Goal: Transaction & Acquisition: Obtain resource

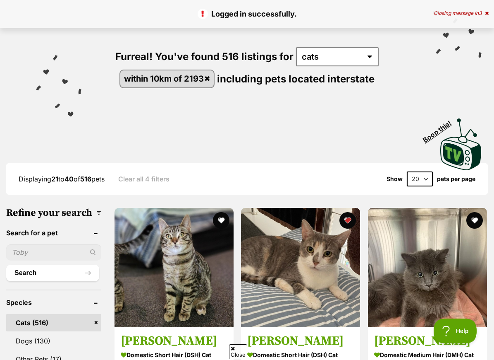
click at [478, 219] on button "favourite" at bounding box center [475, 220] width 17 height 17
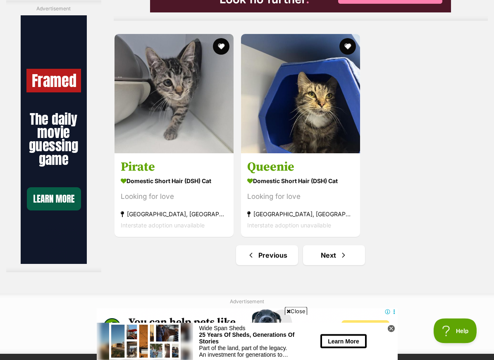
scroll to position [1736, 0]
click at [344, 265] on link "Next" at bounding box center [334, 255] width 62 height 20
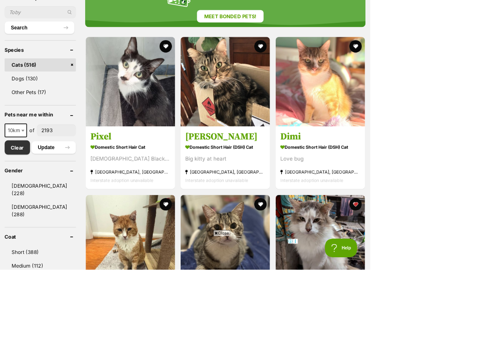
click at [449, 359] on img at bounding box center [427, 319] width 119 height 119
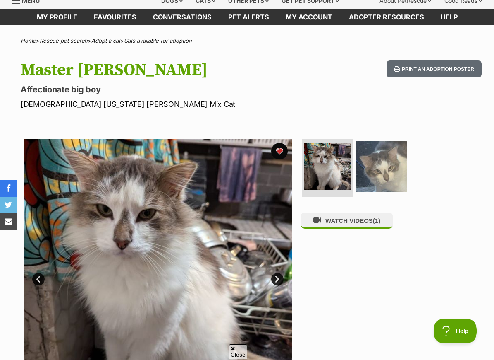
click at [378, 172] on img at bounding box center [382, 166] width 51 height 51
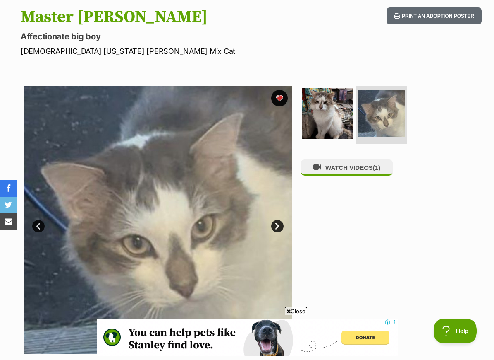
click at [341, 130] on img at bounding box center [327, 113] width 51 height 51
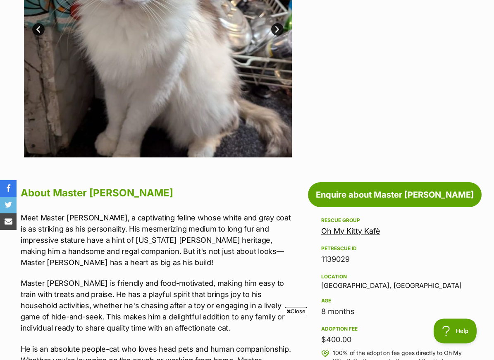
scroll to position [283, 0]
click at [324, 192] on link "Enquire about Master Leo" at bounding box center [395, 194] width 174 height 25
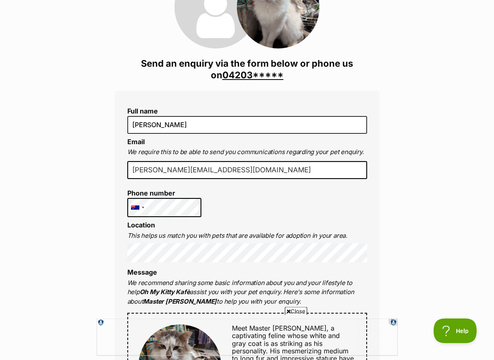
scroll to position [158, 0]
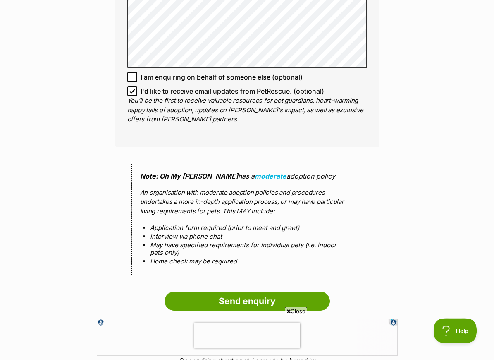
scroll to position [660, 0]
click at [309, 291] on input "Send enquiry" at bounding box center [248, 300] width 166 height 19
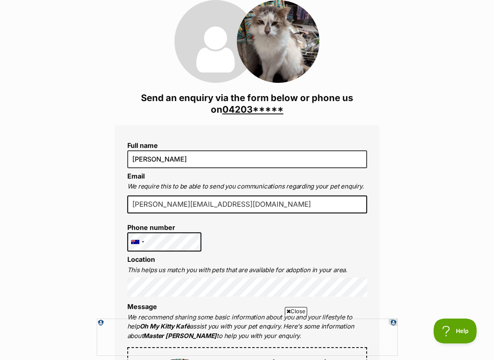
scroll to position [124, 0]
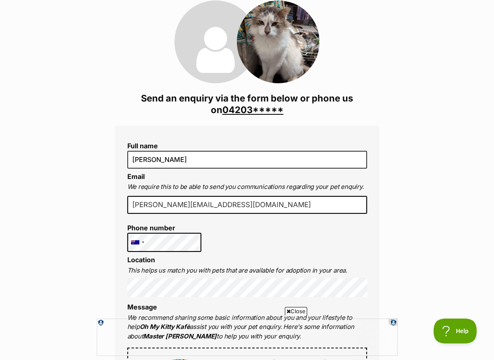
click at [260, 104] on link "04203*****" at bounding box center [253, 109] width 61 height 11
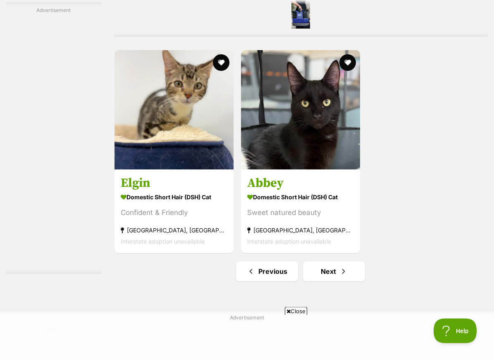
scroll to position [1798, 0]
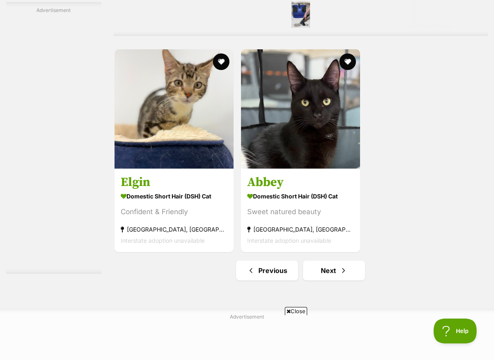
click at [341, 280] on link "Next" at bounding box center [334, 270] width 62 height 20
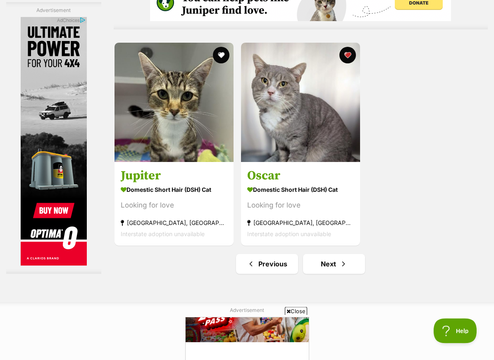
scroll to position [1727, 0]
click at [335, 273] on link "Next" at bounding box center [334, 264] width 62 height 20
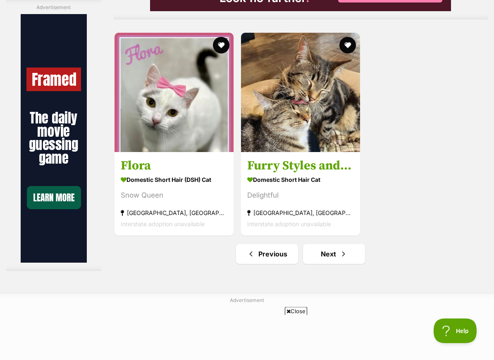
scroll to position [1743, 0]
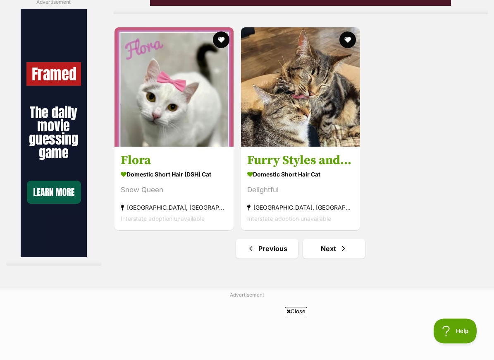
click at [337, 258] on link "Next" at bounding box center [334, 248] width 62 height 20
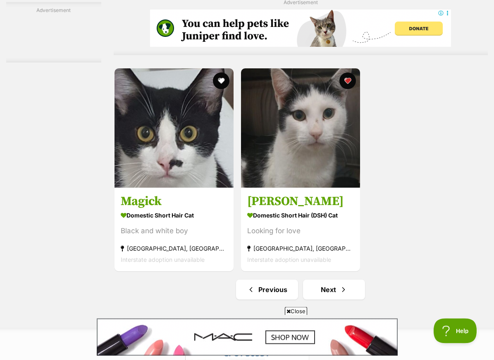
scroll to position [1782, 0]
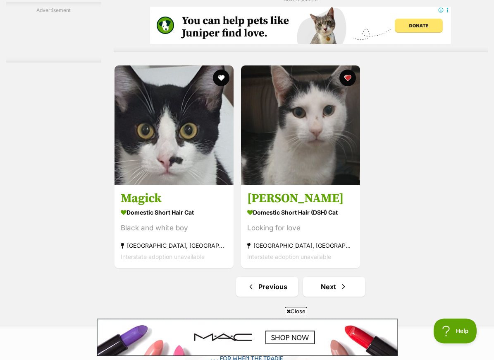
click at [333, 296] on link "Next" at bounding box center [334, 286] width 62 height 20
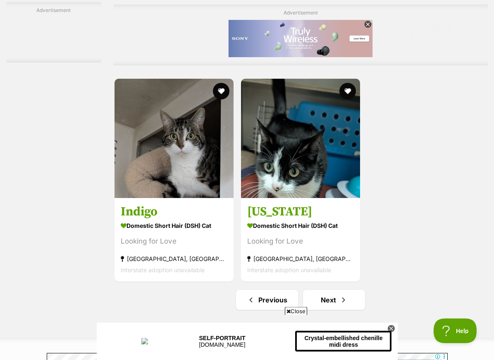
scroll to position [1692, 0]
click at [331, 309] on link "Next" at bounding box center [334, 299] width 62 height 20
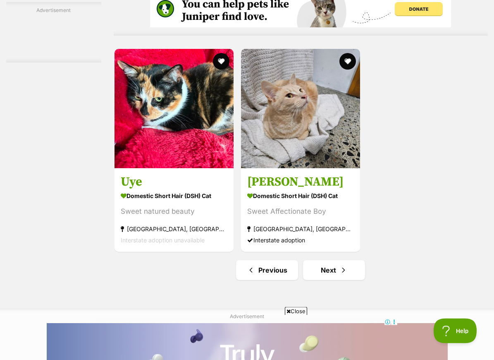
scroll to position [1721, 0]
click at [331, 280] on link "Next" at bounding box center [334, 270] width 62 height 20
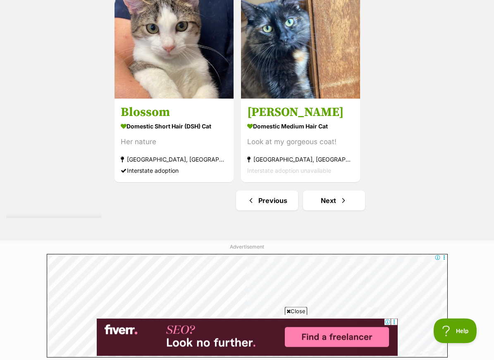
scroll to position [1853, 0]
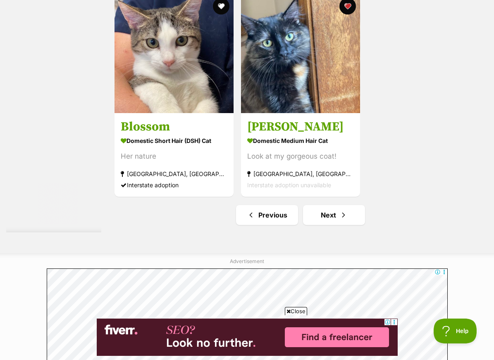
click at [350, 225] on link "Next" at bounding box center [334, 215] width 62 height 20
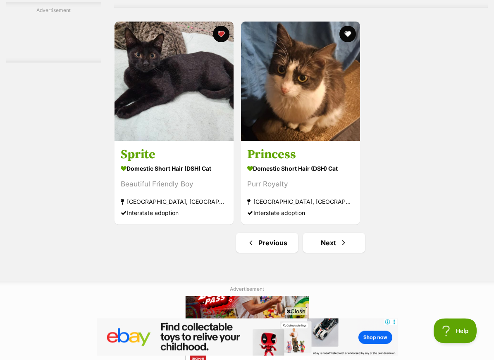
scroll to position [1749, 0]
click at [340, 247] on span "Next page" at bounding box center [344, 242] width 8 height 10
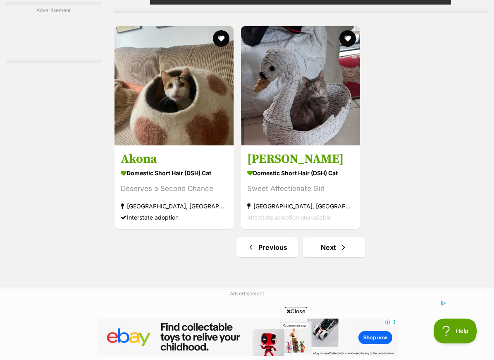
scroll to position [1752, 0]
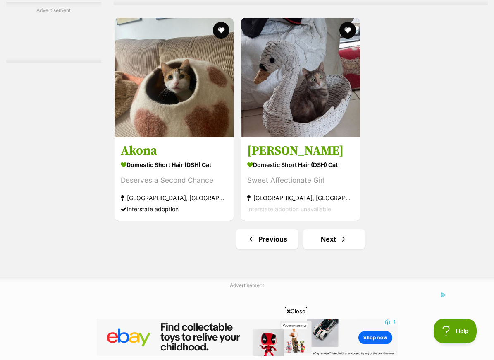
click at [340, 244] on span "Next page" at bounding box center [344, 239] width 8 height 10
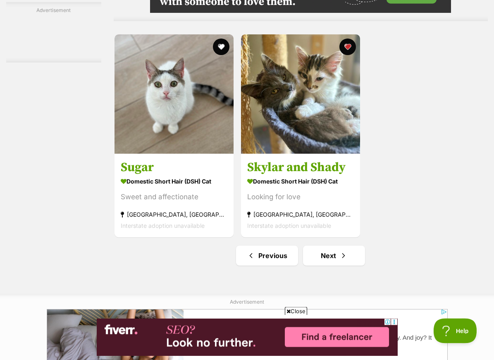
scroll to position [1813, 0]
click at [340, 260] on span "Next page" at bounding box center [344, 255] width 8 height 10
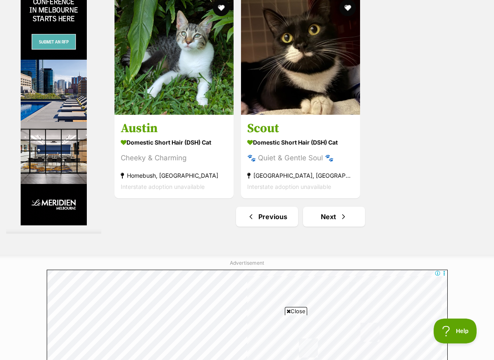
scroll to position [1777, 0]
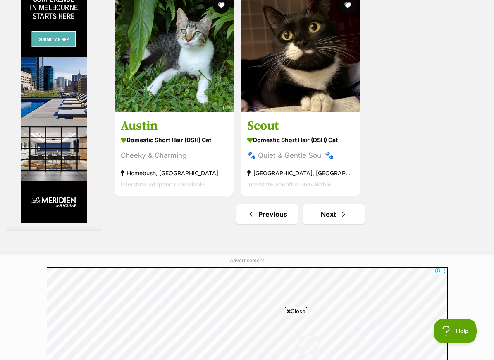
click at [346, 224] on link "Next" at bounding box center [334, 214] width 62 height 20
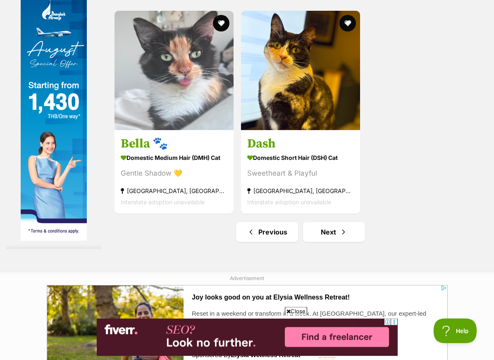
scroll to position [1759, 0]
click at [340, 237] on span "Next page" at bounding box center [344, 232] width 8 height 10
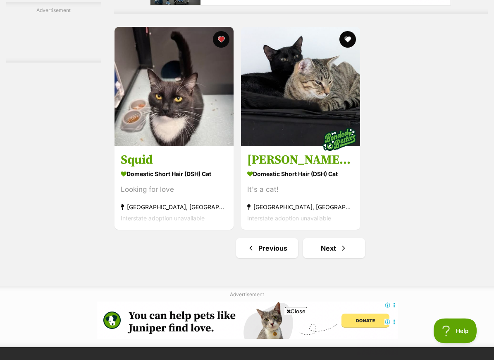
scroll to position [1819, 0]
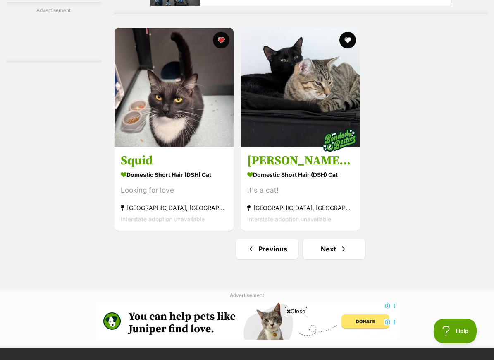
click at [348, 259] on link "Next" at bounding box center [334, 249] width 62 height 20
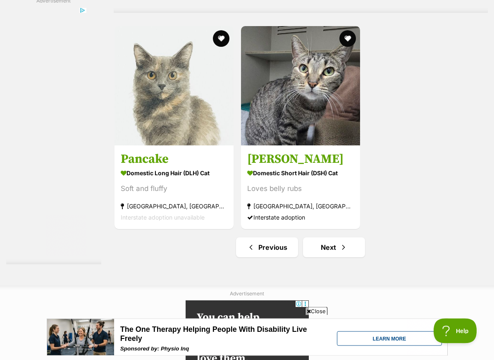
scroll to position [1760, 0]
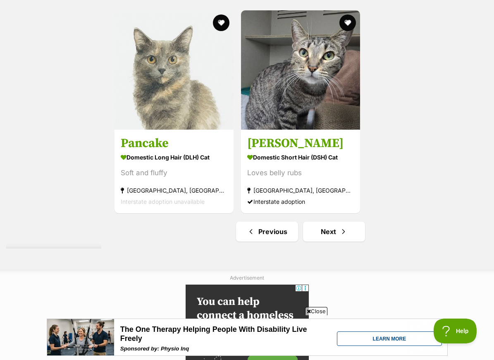
click at [352, 241] on link "Next" at bounding box center [334, 231] width 62 height 20
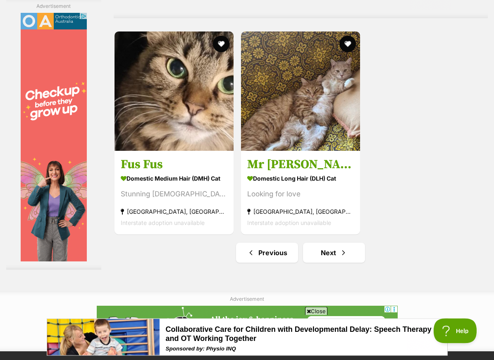
scroll to position [1739, 0]
click at [348, 262] on link "Next" at bounding box center [334, 252] width 62 height 20
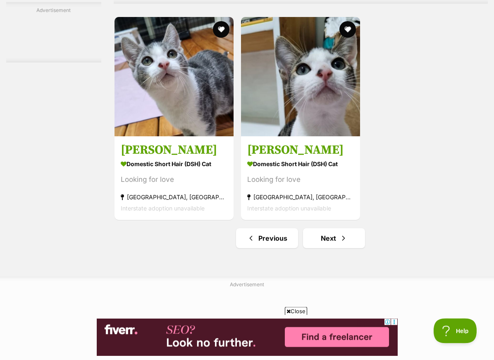
scroll to position [1835, 0]
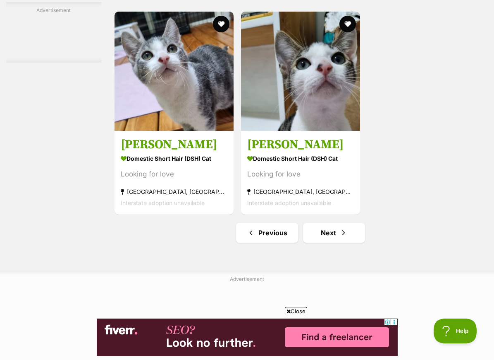
click at [342, 237] on span "Next page" at bounding box center [344, 233] width 8 height 10
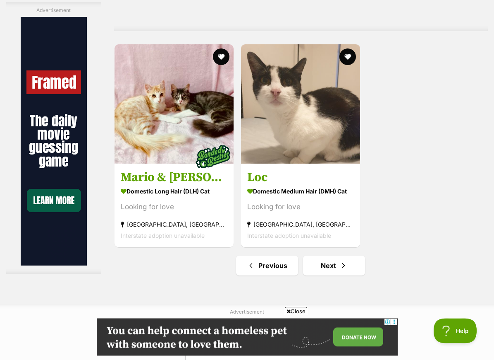
scroll to position [1726, 0]
click at [326, 275] on link "Next" at bounding box center [334, 265] width 62 height 20
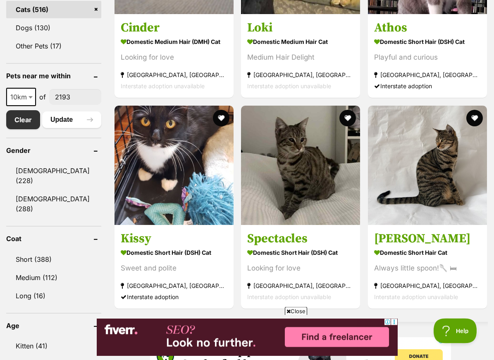
scroll to position [375, 0]
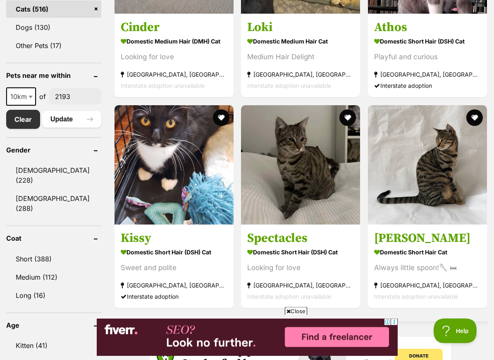
click at [218, 122] on button "favourite" at bounding box center [221, 118] width 17 height 17
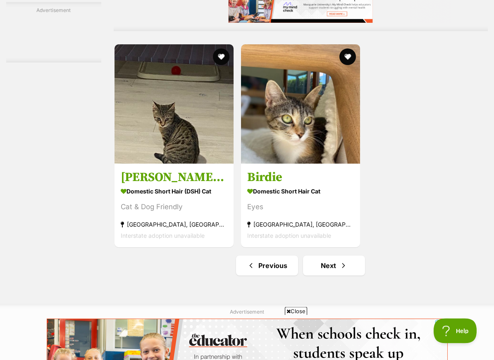
scroll to position [1725, 0]
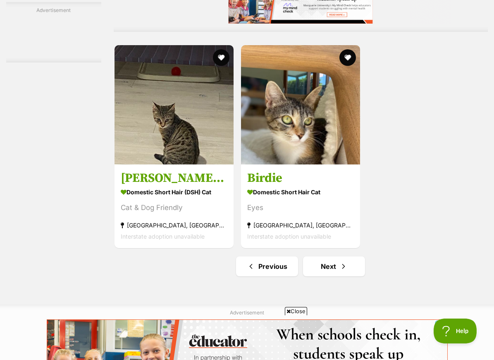
click at [344, 271] on span "Next page" at bounding box center [344, 266] width 8 height 10
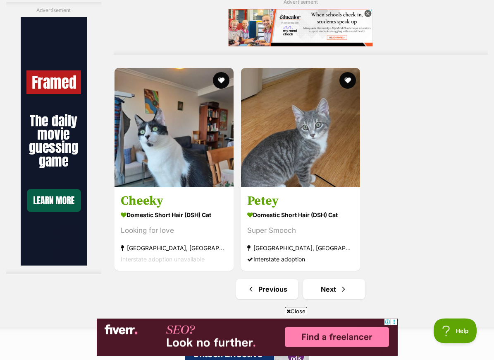
scroll to position [1814, 0]
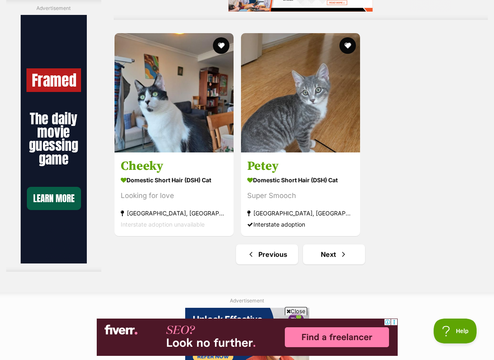
click at [329, 264] on link "Next" at bounding box center [334, 254] width 62 height 20
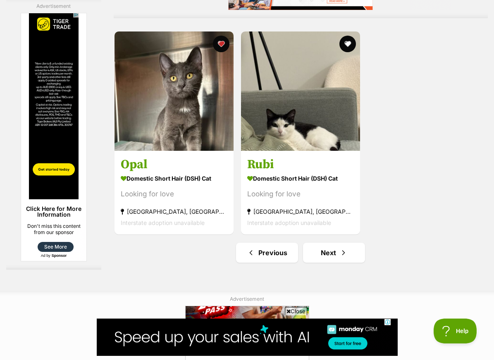
click at [340, 257] on span "Next page" at bounding box center [344, 252] width 8 height 10
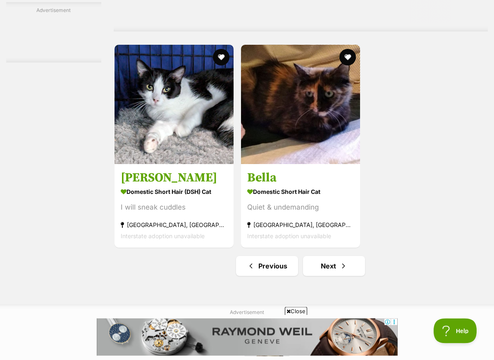
scroll to position [1725, 0]
click at [323, 276] on link "Next" at bounding box center [334, 266] width 62 height 20
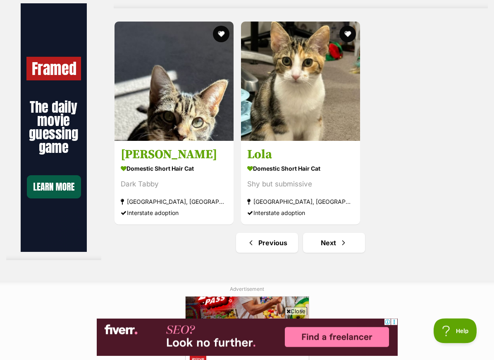
scroll to position [1826, 0]
click at [328, 252] on link "Next" at bounding box center [334, 243] width 62 height 20
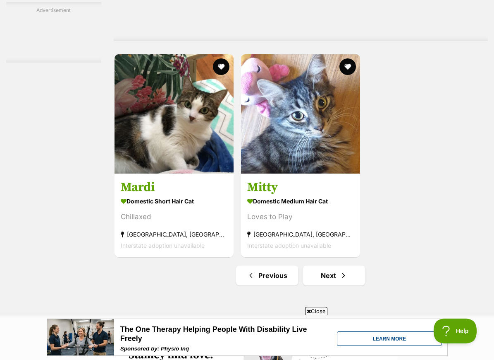
scroll to position [1721, 0]
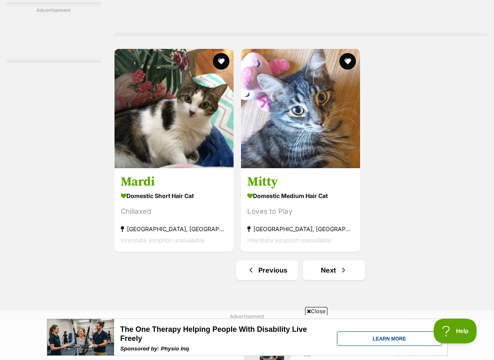
click at [326, 280] on link "Next" at bounding box center [334, 270] width 62 height 20
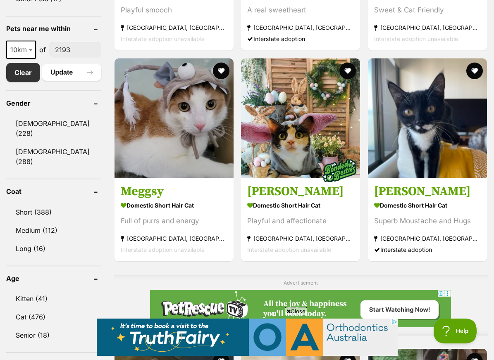
scroll to position [421, 0]
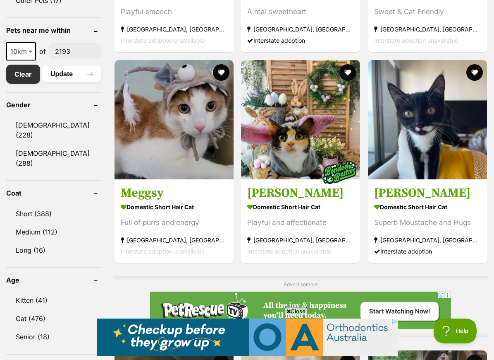
click at [480, 72] on button "favourite" at bounding box center [475, 72] width 17 height 17
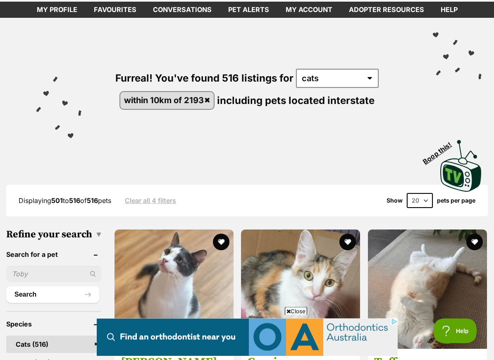
scroll to position [0, 0]
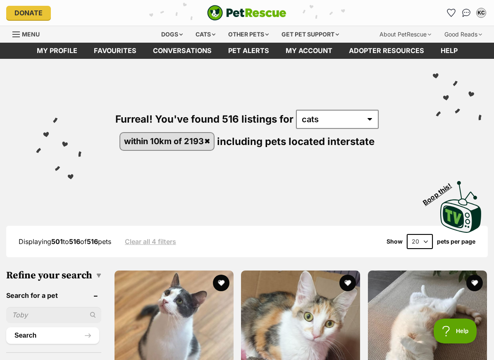
click at [484, 12] on div "KC" at bounding box center [481, 13] width 8 height 8
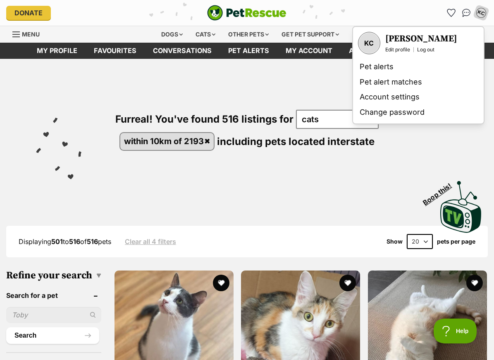
click at [414, 82] on link "Pet alert matches" at bounding box center [419, 81] width 124 height 15
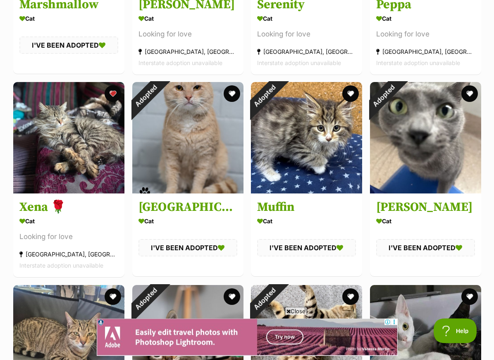
scroll to position [697, 0]
click at [79, 187] on img at bounding box center [68, 137] width 111 height 111
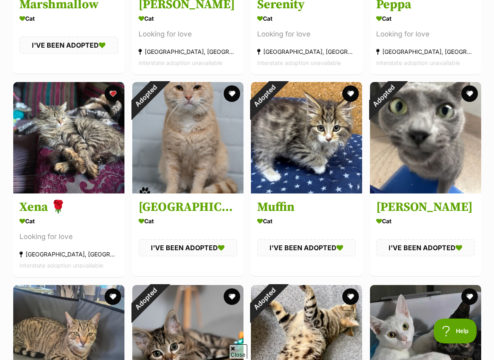
click at [98, 145] on img at bounding box center [68, 137] width 111 height 111
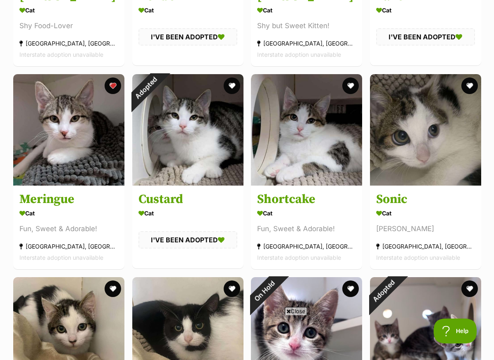
scroll to position [0, 0]
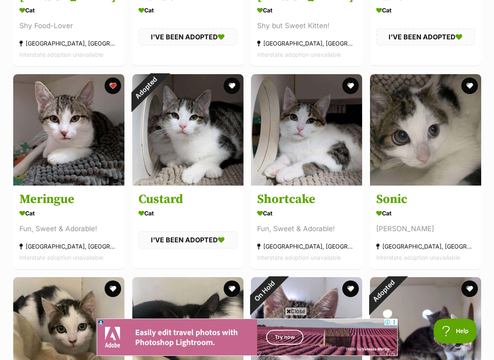
click at [466, 163] on img at bounding box center [425, 129] width 111 height 111
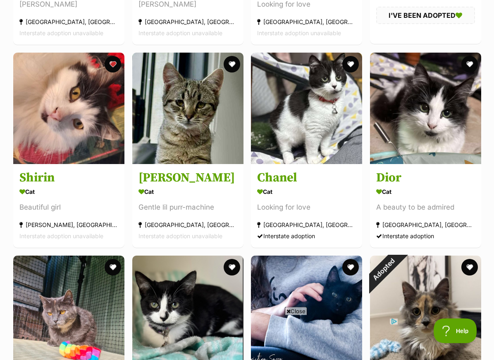
scroll to position [1943, 0]
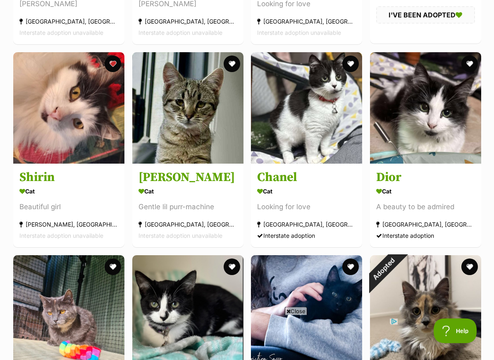
click at [235, 68] on button "favourite" at bounding box center [231, 64] width 17 height 17
click at [213, 161] on img at bounding box center [187, 107] width 111 height 111
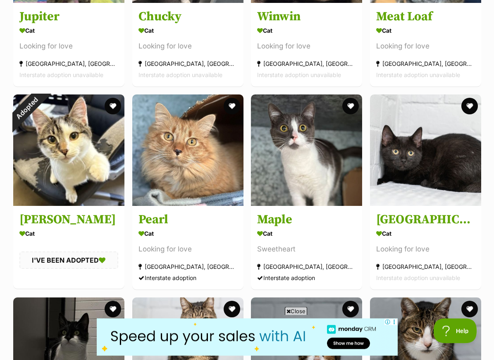
scroll to position [3725, 0]
click at [224, 190] on img at bounding box center [187, 149] width 111 height 111
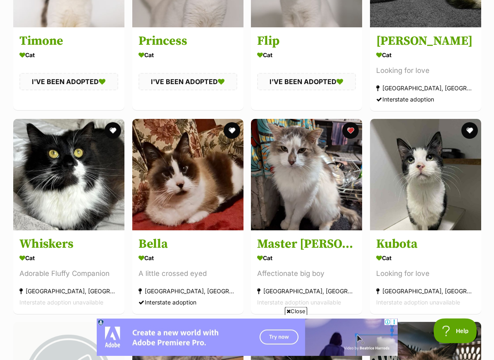
scroll to position [4715, 0]
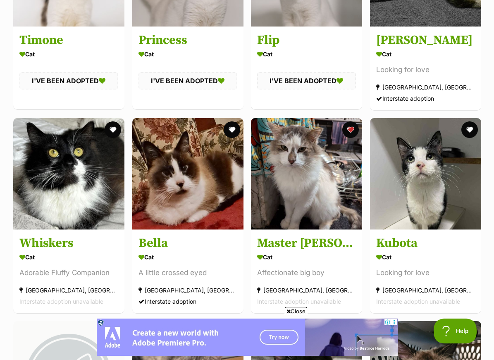
click at [223, 220] on img at bounding box center [187, 173] width 111 height 111
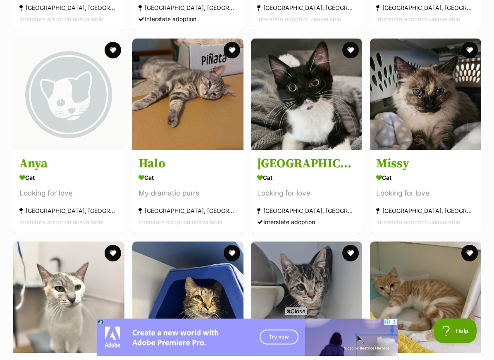
scroll to position [4997, 0]
click at [433, 150] on img at bounding box center [425, 93] width 111 height 111
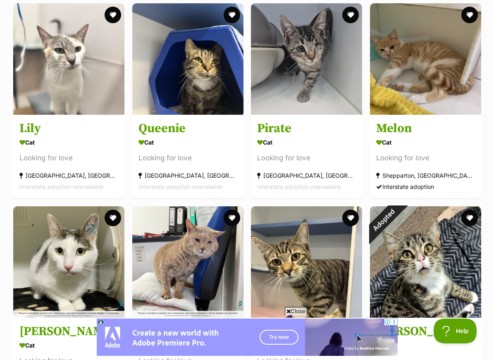
scroll to position [5234, 0]
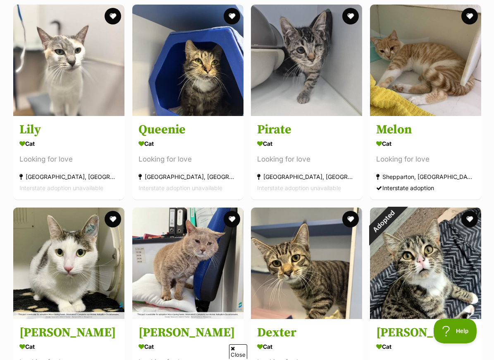
click at [229, 294] on img at bounding box center [187, 262] width 111 height 111
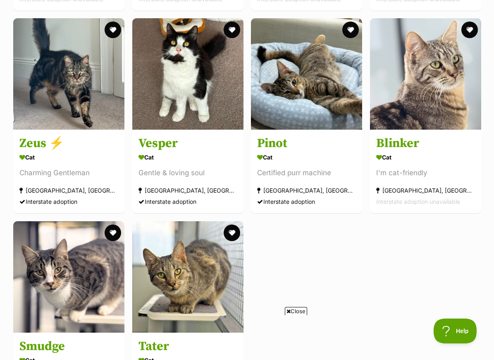
scroll to position [6218, 0]
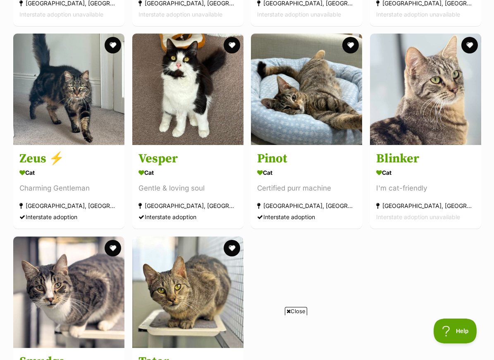
click at [233, 178] on div "Cat" at bounding box center [188, 172] width 99 height 12
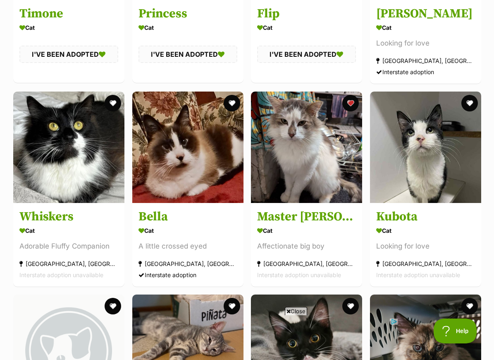
scroll to position [4738, 0]
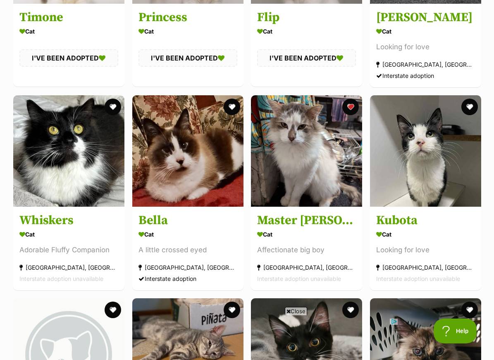
click at [338, 206] on img at bounding box center [306, 150] width 111 height 111
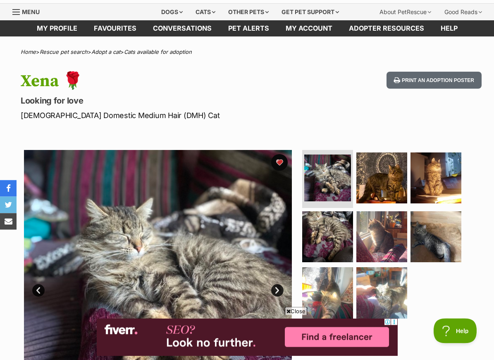
scroll to position [22, 0]
click at [390, 182] on img at bounding box center [382, 177] width 51 height 51
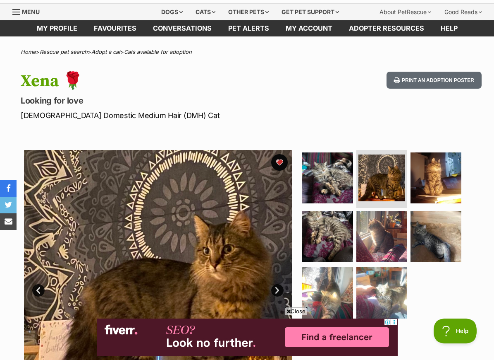
click at [441, 178] on img at bounding box center [436, 177] width 51 height 51
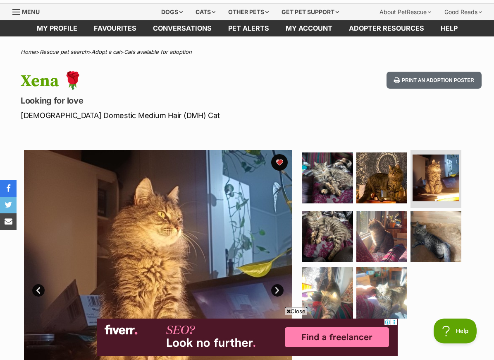
scroll to position [49, 0]
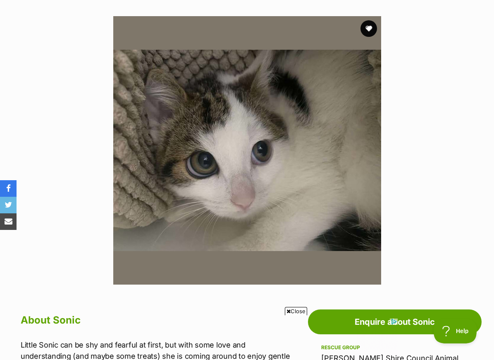
scroll to position [155, 0]
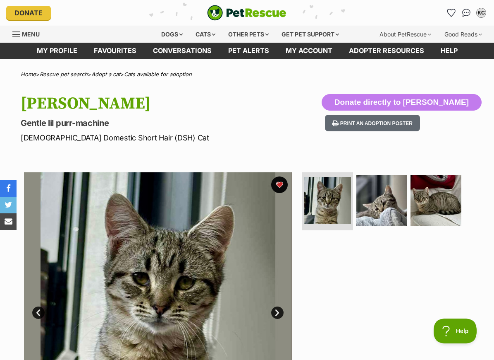
click at [377, 216] on img at bounding box center [382, 200] width 51 height 51
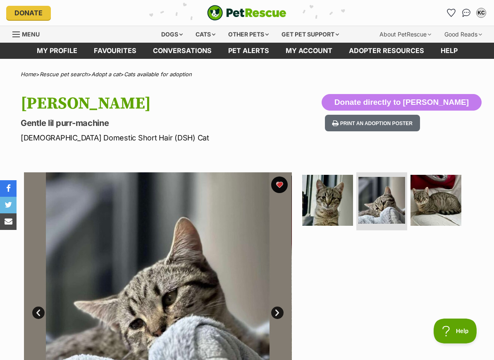
click at [430, 216] on img at bounding box center [436, 200] width 51 height 51
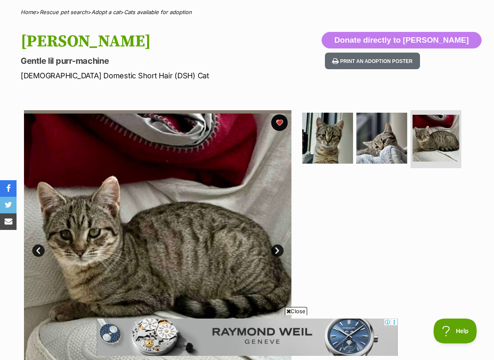
scroll to position [63, 0]
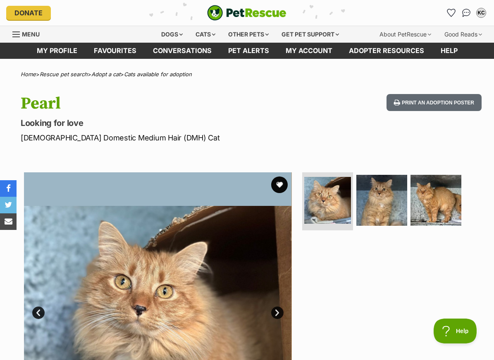
click at [376, 206] on img at bounding box center [382, 200] width 51 height 51
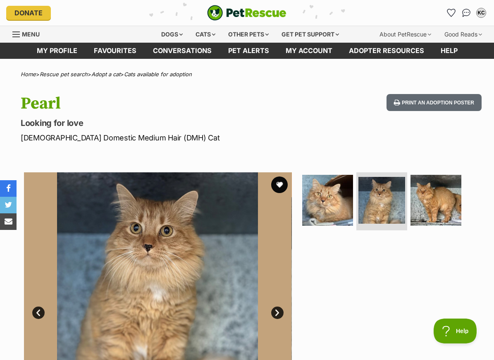
click at [425, 214] on img at bounding box center [436, 200] width 51 height 51
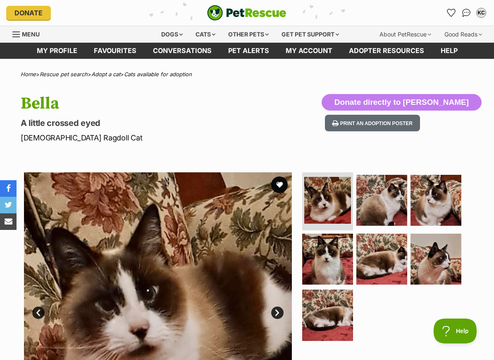
click at [429, 212] on img at bounding box center [436, 200] width 51 height 51
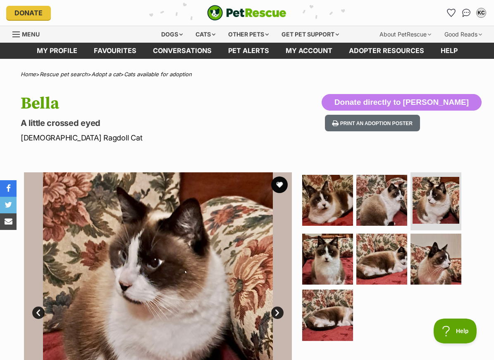
click at [395, 208] on img at bounding box center [382, 200] width 51 height 51
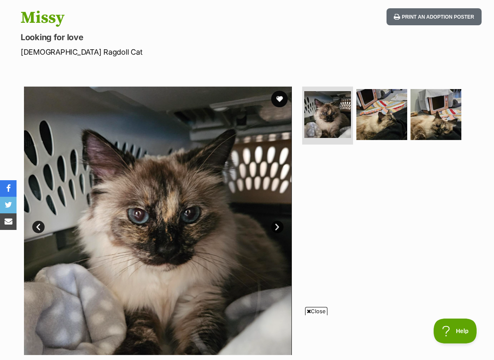
scroll to position [112, 0]
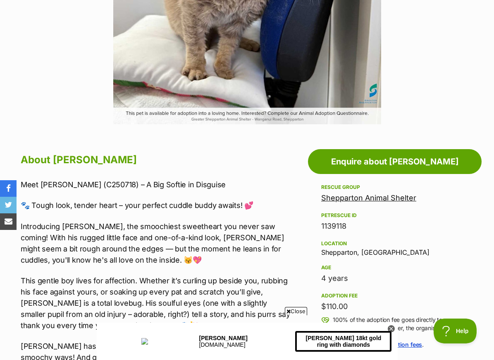
scroll to position [318, 0]
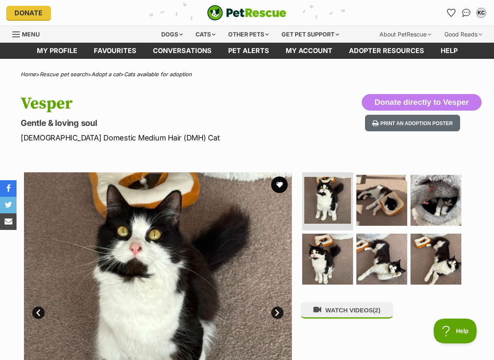
click at [336, 262] on img at bounding box center [327, 258] width 51 height 51
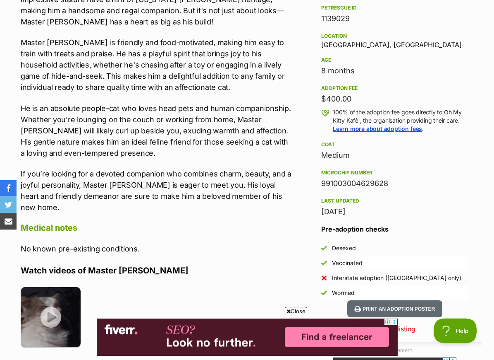
scroll to position [523, 0]
click at [55, 313] on img at bounding box center [51, 317] width 60 height 60
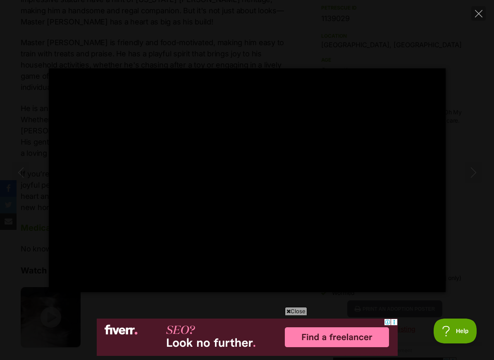
scroll to position [0, 0]
click at [465, 223] on div "Pause Play % buffered 00:00 -00:39 Unmute Mute Disable captions Enable captions…" at bounding box center [247, 179] width 494 height 223
type input "19.71"
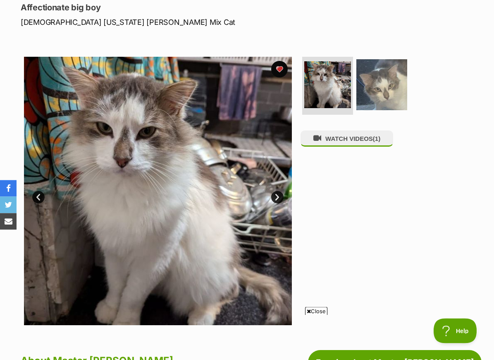
scroll to position [106, 0]
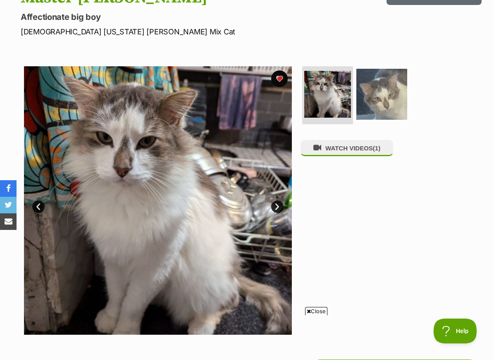
click at [389, 93] on img at bounding box center [382, 94] width 51 height 51
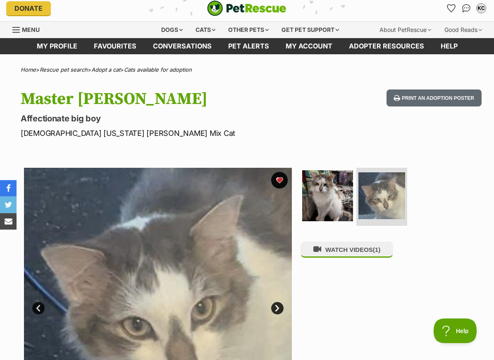
scroll to position [0, 0]
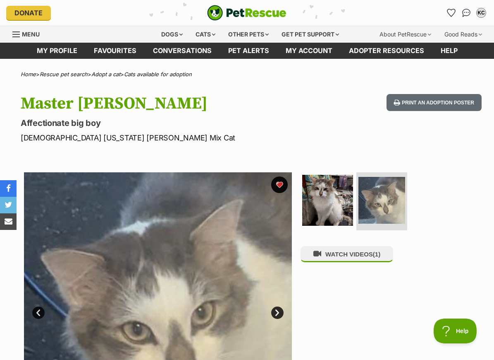
click at [467, 12] on img "Conversations" at bounding box center [467, 13] width 9 height 8
